Goal: Task Accomplishment & Management: Manage account settings

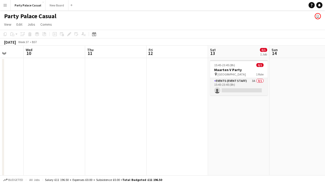
scroll to position [0, 161]
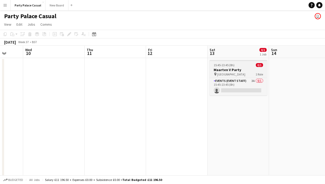
click at [230, 71] on h3 "Maarten V Party" at bounding box center [239, 70] width 58 height 5
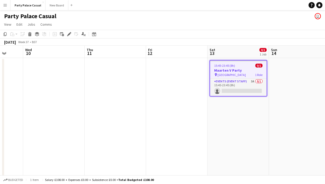
click at [230, 71] on h3 "Maarten V Party" at bounding box center [238, 70] width 57 height 5
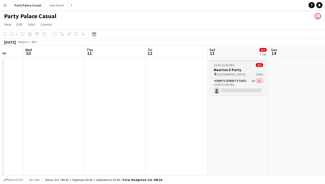
click at [230, 70] on h3 "Maarten V Party" at bounding box center [239, 70] width 58 height 5
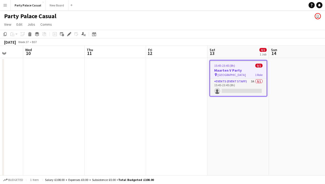
click at [230, 73] on h3 "Maarten V Party" at bounding box center [238, 70] width 57 height 5
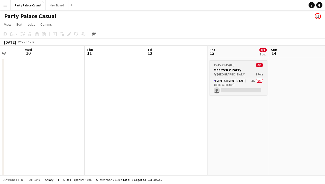
click at [230, 73] on span "[GEOGRAPHIC_DATA]" at bounding box center [231, 75] width 28 height 4
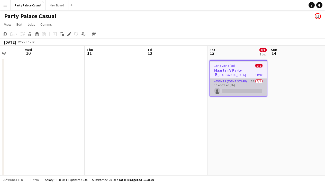
click at [231, 81] on app-card-role "Events (Event Staff) 3A 0/1 15:45-23:45 (8h) single-neutral-actions" at bounding box center [238, 87] width 57 height 17
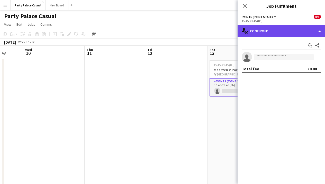
click at [270, 29] on div "single-neutral-actions-check-2 Confirmed" at bounding box center [281, 31] width 87 height 12
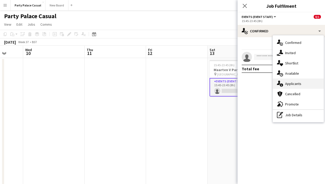
click at [287, 81] on div "single-neutral-actions-information Applicants" at bounding box center [298, 84] width 51 height 10
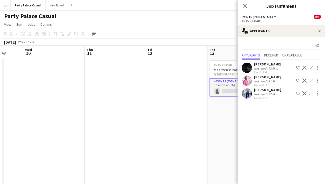
click at [216, 25] on app-page-menu "View Day view expanded Day view collapsed Month view Date picker Jump to today …" at bounding box center [162, 25] width 325 height 10
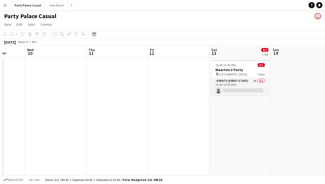
scroll to position [0, 171]
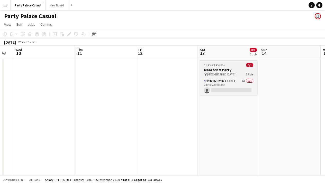
click at [227, 67] on div "15:45-23:45 (8h) 0/1" at bounding box center [229, 65] width 58 height 4
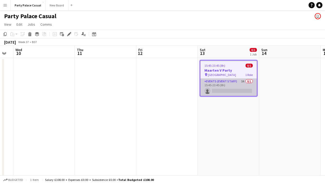
click at [223, 82] on app-card-role "Events (Event Staff) 3A 0/1 15:45-23:45 (8h) single-neutral-actions" at bounding box center [228, 87] width 57 height 17
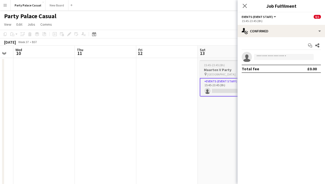
click at [219, 68] on h3 "Maarten V Party" at bounding box center [229, 70] width 58 height 5
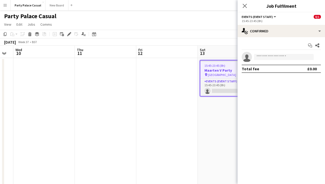
click at [198, 35] on app-toolbar "Copy Paste Paste Command V Paste with crew Command Shift V Paste linked Job Del…" at bounding box center [162, 34] width 325 height 9
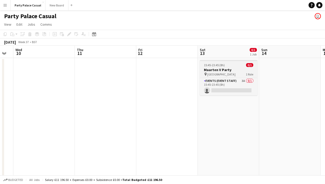
click at [211, 65] on span "15:45-23:45 (8h)" at bounding box center [214, 65] width 21 height 4
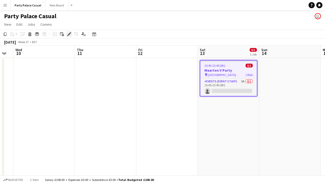
click at [71, 33] on icon at bounding box center [70, 32] width 1 height 1
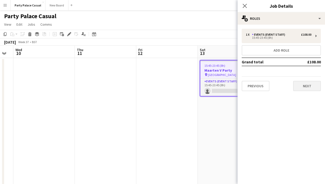
click at [305, 85] on button "Next" at bounding box center [307, 86] width 28 height 10
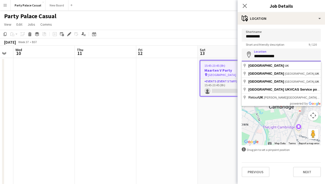
drag, startPoint x: 283, startPoint y: 55, endPoint x: 245, endPoint y: 56, distance: 37.8
paste input "**********"
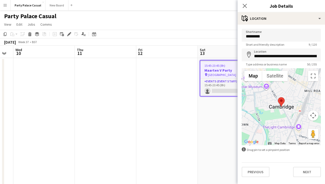
type input "**********"
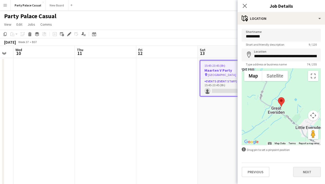
click at [308, 175] on button "Next" at bounding box center [307, 172] width 28 height 10
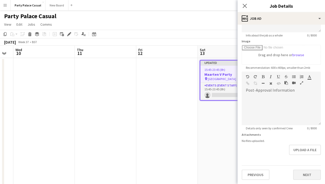
scroll to position [70, 0]
click at [306, 176] on button "Next" at bounding box center [307, 175] width 28 height 10
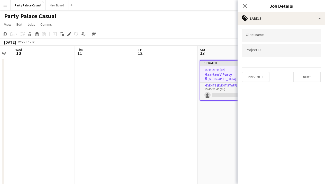
scroll to position [0, 0]
click at [302, 72] on button "Next" at bounding box center [307, 77] width 28 height 10
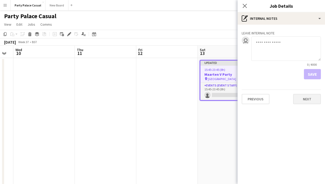
click at [310, 98] on button "Next" at bounding box center [307, 99] width 28 height 10
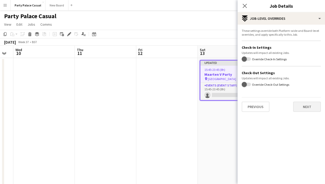
click at [312, 109] on button "Next" at bounding box center [307, 107] width 28 height 10
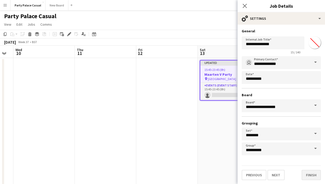
click at [315, 173] on button "Finish" at bounding box center [311, 175] width 19 height 10
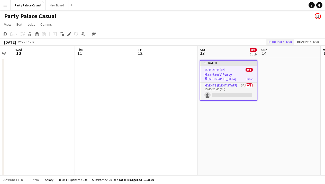
click at [289, 40] on button "Publish 1 job" at bounding box center [280, 42] width 28 height 7
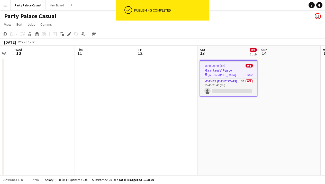
click at [265, 100] on app-date-cell at bounding box center [289, 140] width 61 height 164
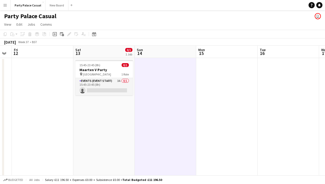
scroll to position [0, 233]
click at [112, 124] on app-date-cell "15:45-23:45 (8h) 0/1 Maarten V Party pin Cambridge 1 Role Events (Event Staff) …" at bounding box center [104, 140] width 61 height 164
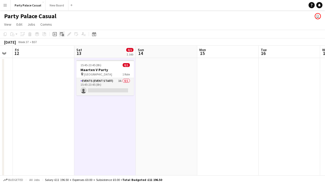
click at [65, 34] on div "Add linked Job" at bounding box center [62, 34] width 6 height 6
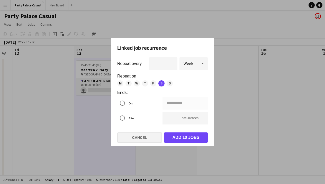
click at [139, 135] on button "Cancel" at bounding box center [139, 138] width 45 height 10
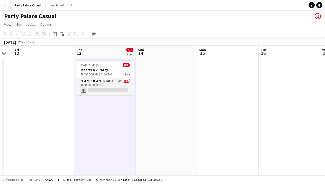
click at [7, 4] on app-icon "Menu" at bounding box center [5, 5] width 4 height 4
